Goal: Check status: Check status

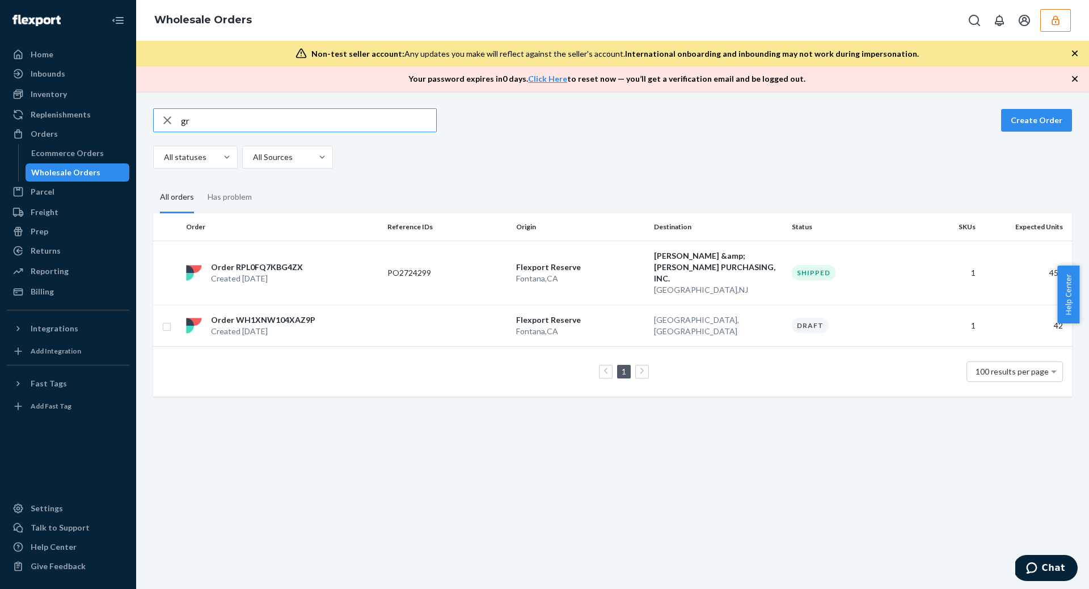
type input "gr"
click at [1052, 15] on icon "button" at bounding box center [1055, 20] width 11 height 11
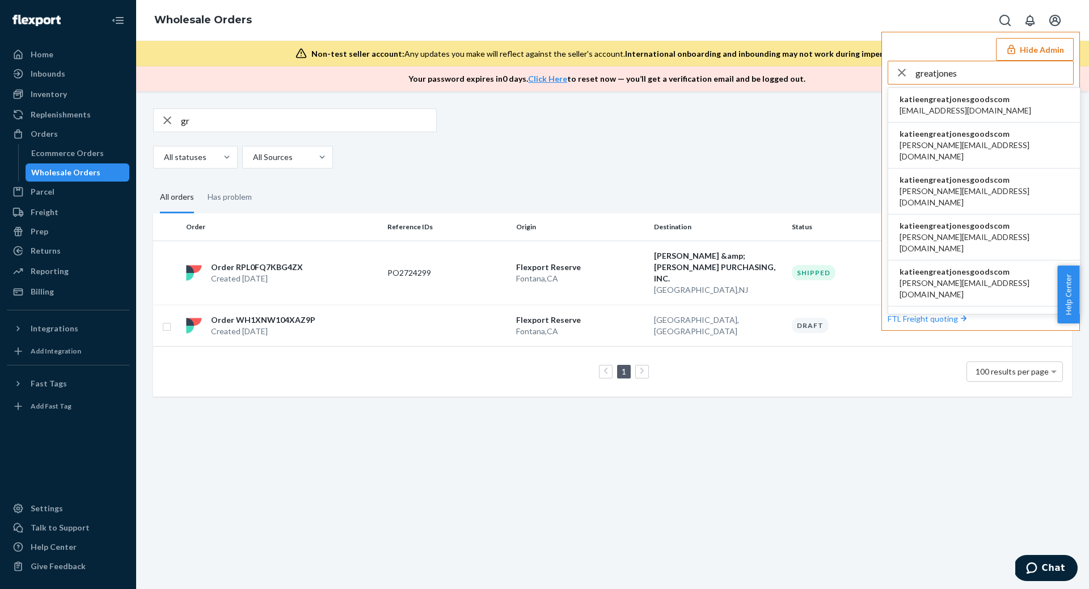
type input "greatjones"
click at [944, 100] on span "katieengreatjonesgoodscom" at bounding box center [965, 99] width 132 height 11
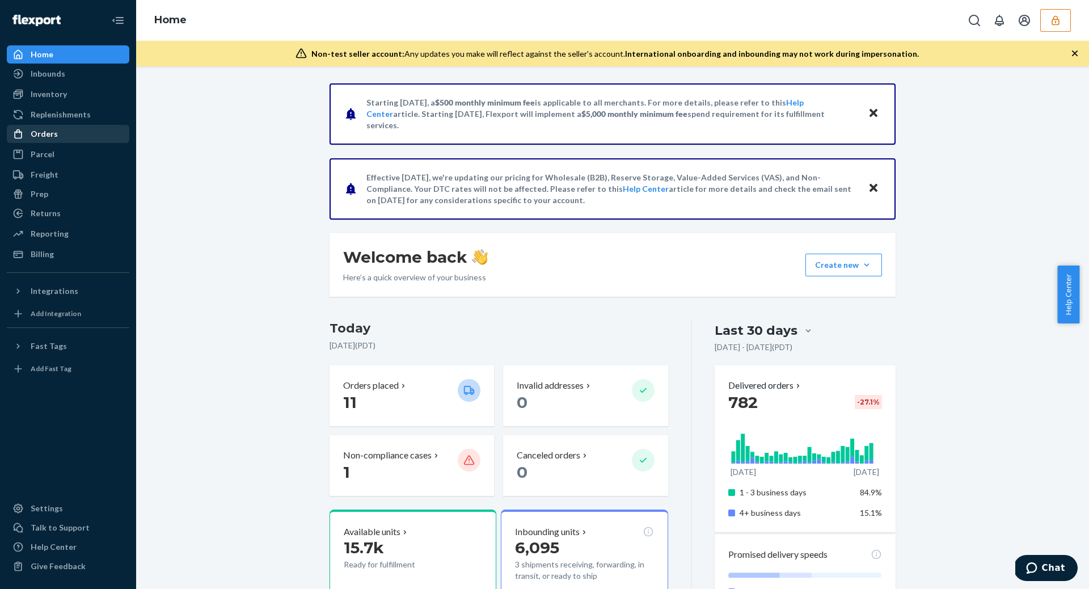
click at [43, 141] on div "Orders" at bounding box center [68, 134] width 120 height 16
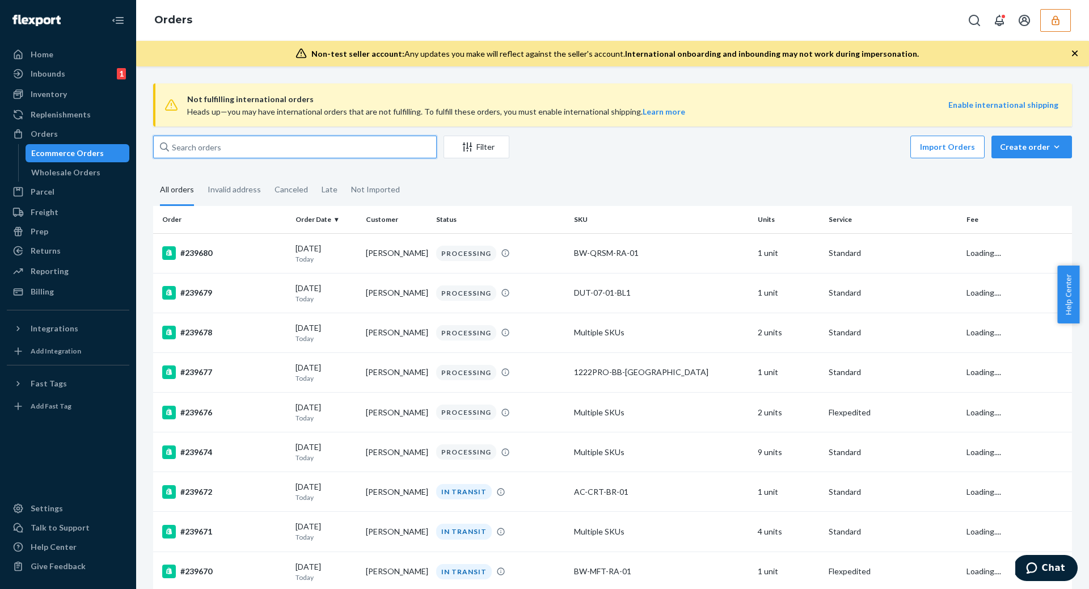
click at [214, 146] on input "text" at bounding box center [295, 147] width 284 height 23
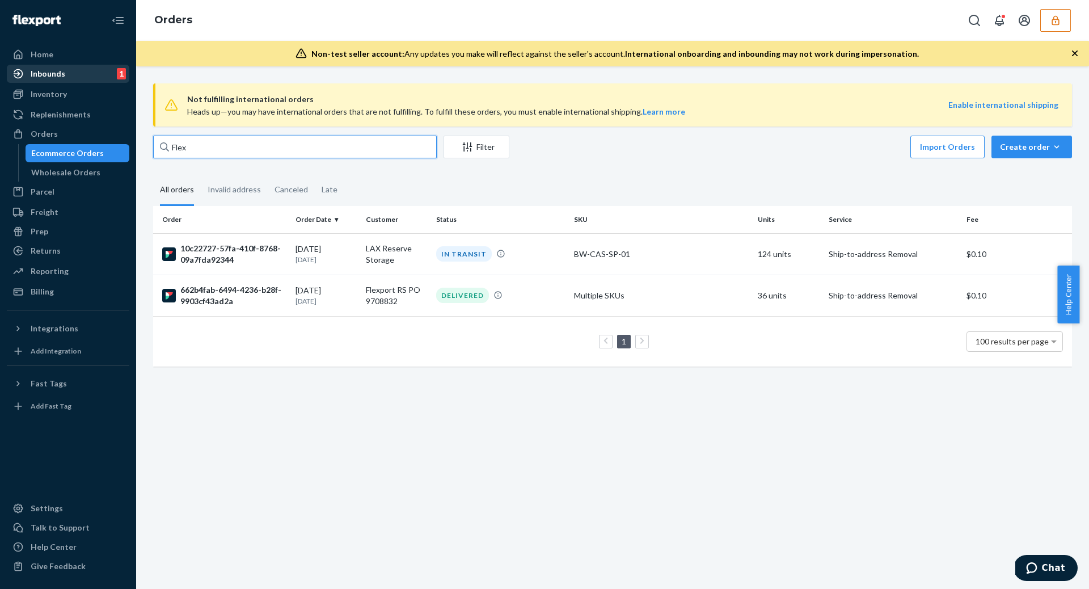
type input "Flex"
click at [54, 75] on div "Inbounds" at bounding box center [48, 73] width 35 height 11
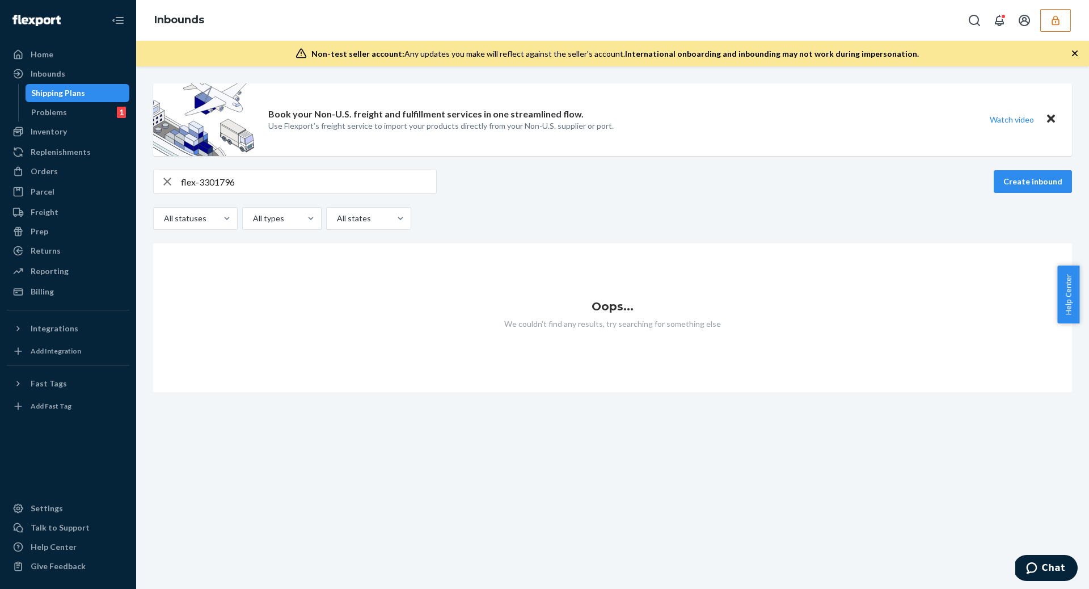
click at [56, 92] on div "Shipping Plans" at bounding box center [58, 92] width 54 height 11
click at [260, 175] on input "flex-3301796" at bounding box center [308, 181] width 255 height 23
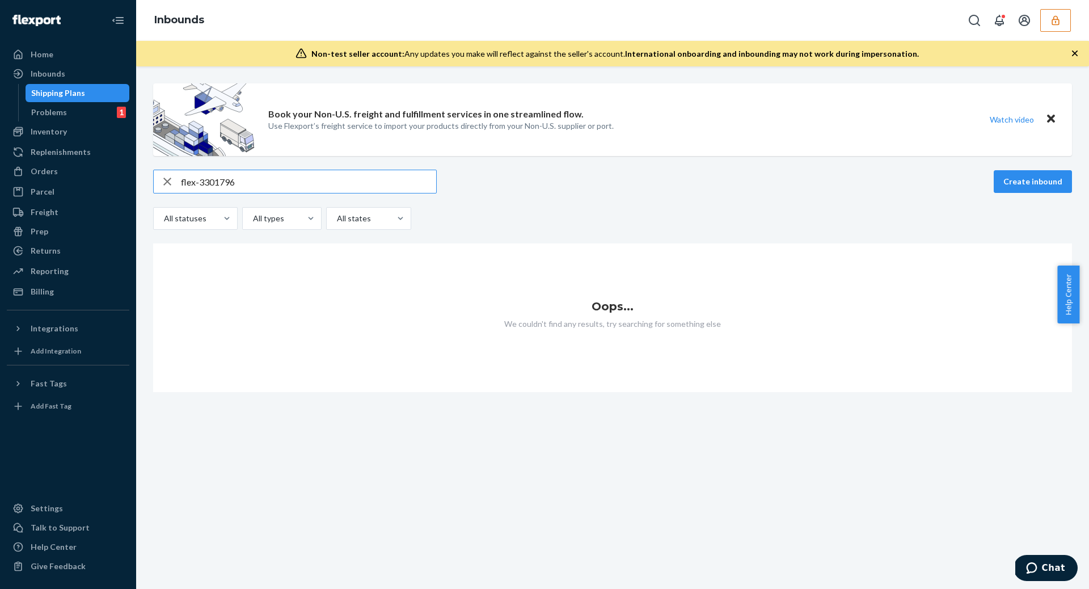
paste input "988680"
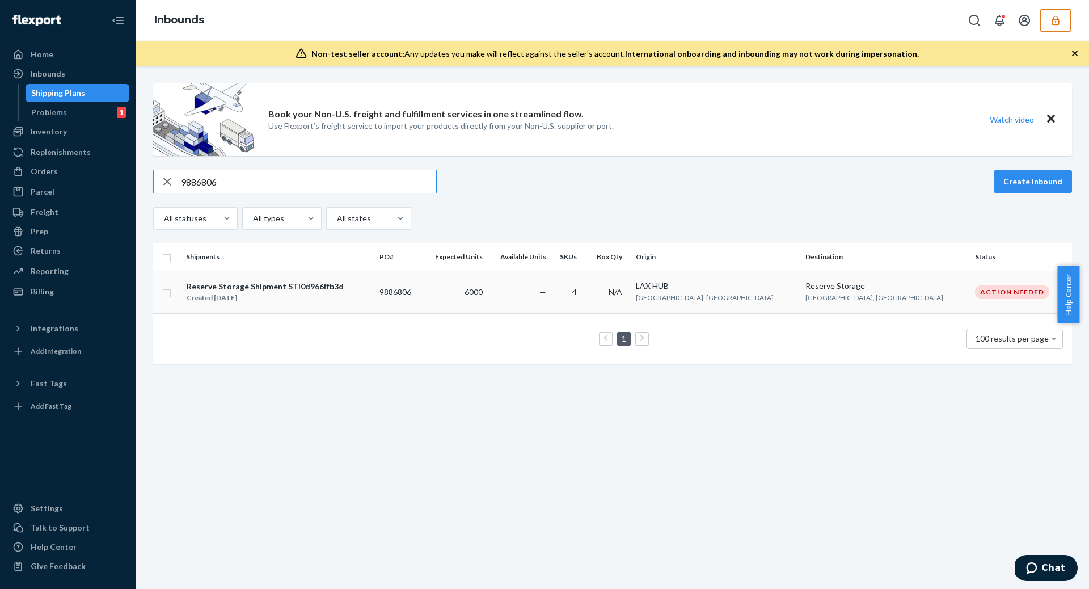
type input "9886806"
click at [487, 286] on td "6000" at bounding box center [454, 291] width 65 height 43
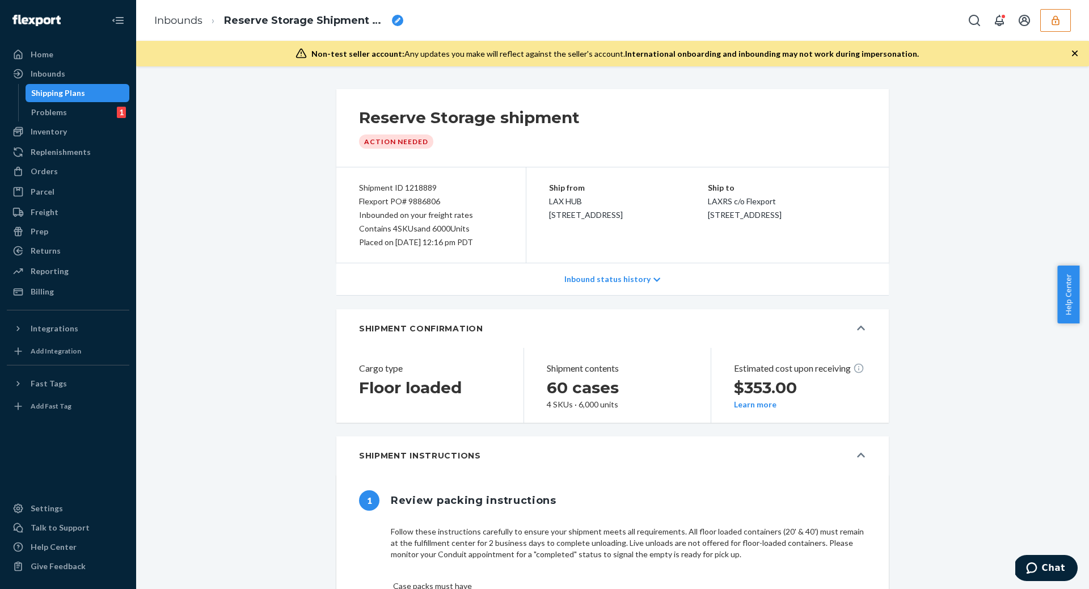
click at [1055, 22] on icon "button" at bounding box center [1054, 20] width 7 height 10
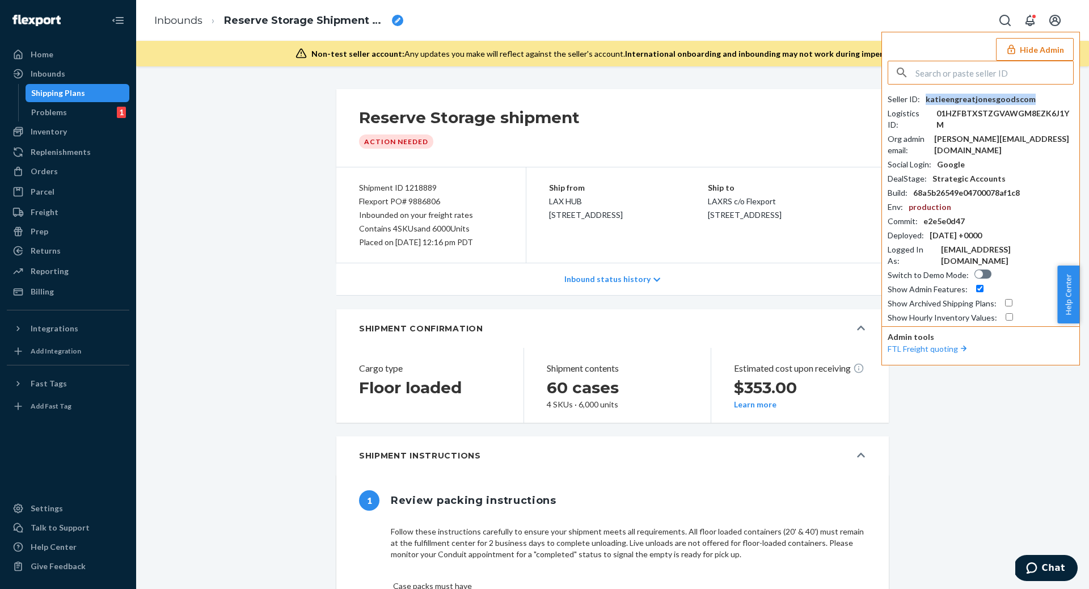
click at [988, 99] on div "katieengreatjonesgoodscom" at bounding box center [980, 99] width 110 height 11
click at [414, 198] on div "Flexport PO# 9886806" at bounding box center [431, 201] width 144 height 14
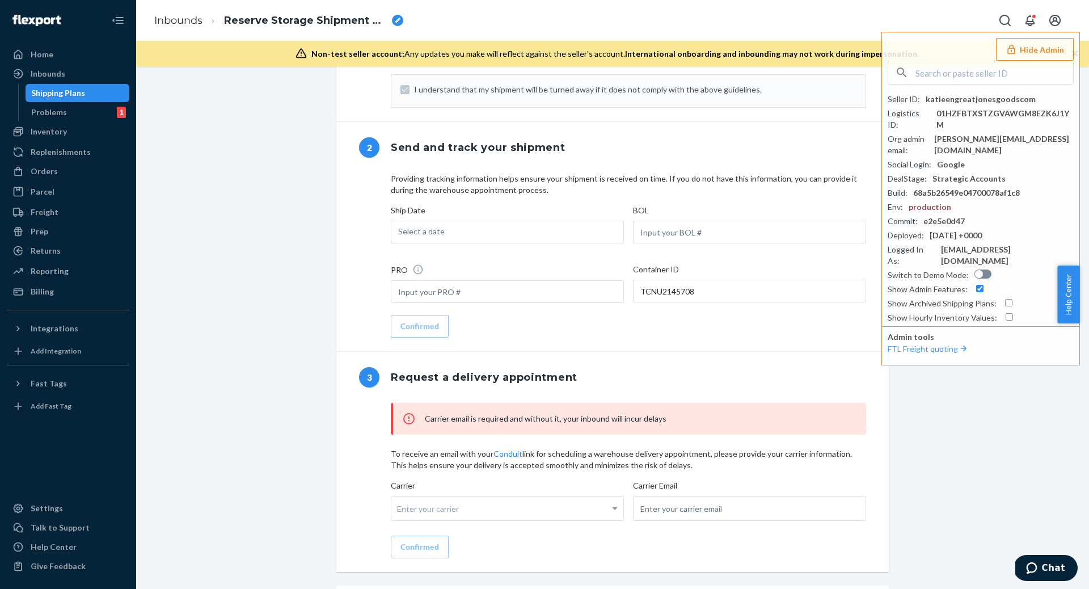
scroll to position [679, 0]
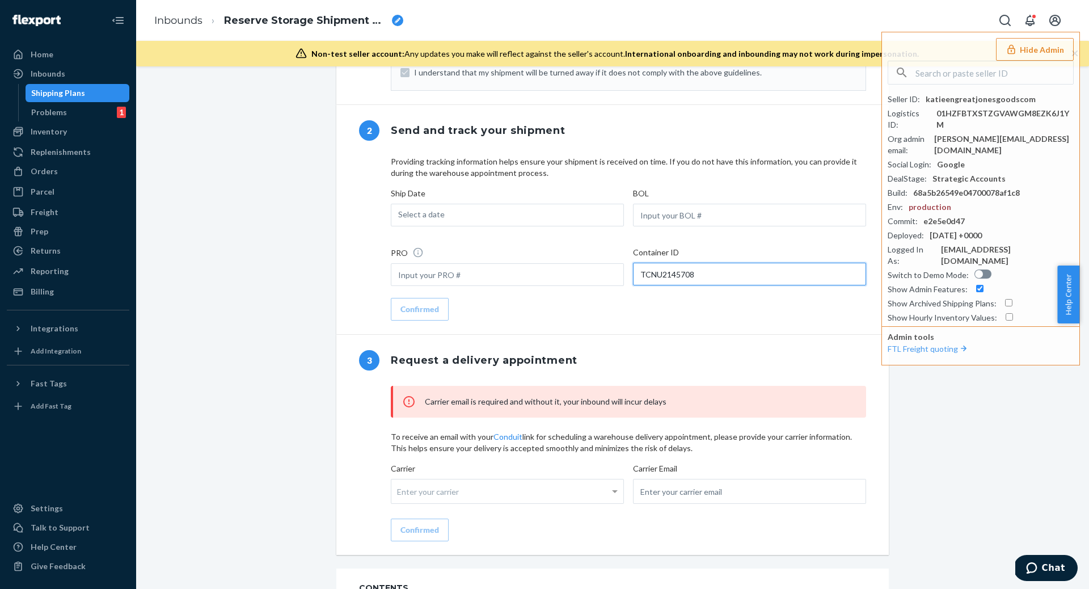
click at [670, 276] on input "TCNU2145708" at bounding box center [749, 274] width 233 height 23
